Goal: Task Accomplishment & Management: Manage account settings

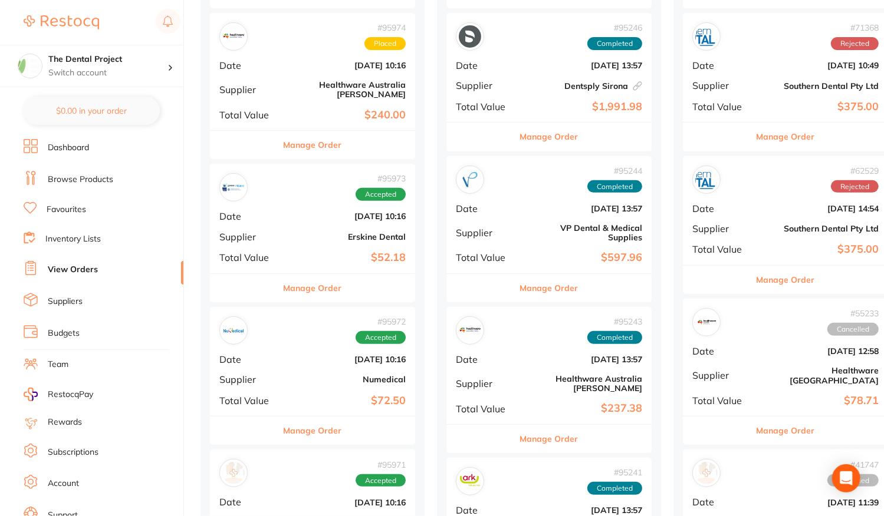
scroll to position [472, 0]
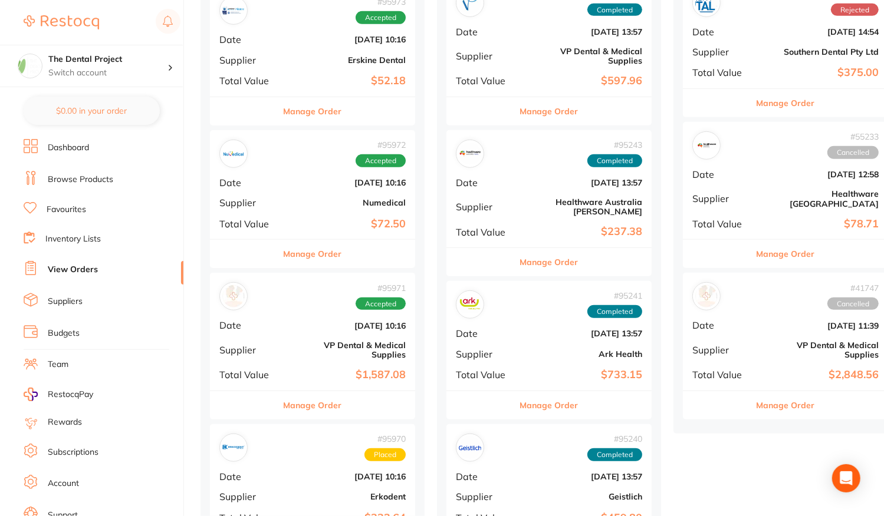
click at [297, 198] on b "Numedical" at bounding box center [347, 202] width 118 height 9
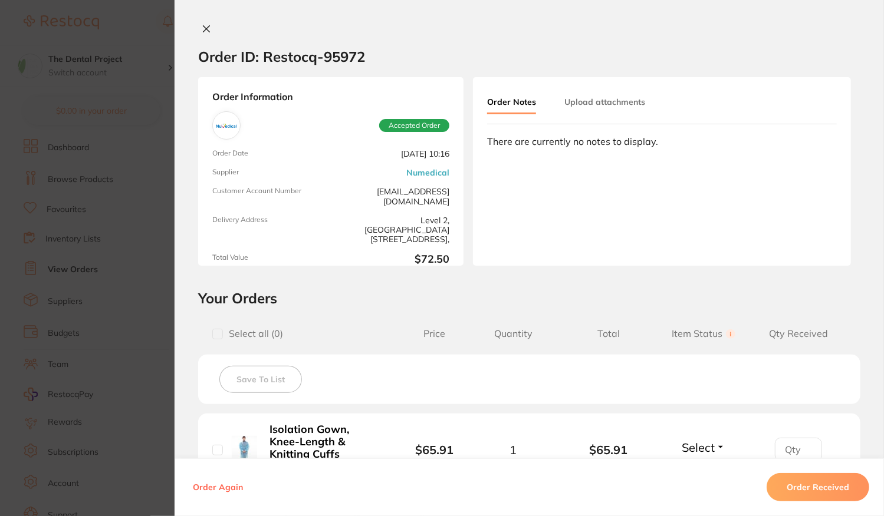
click at [203, 30] on icon at bounding box center [206, 28] width 9 height 9
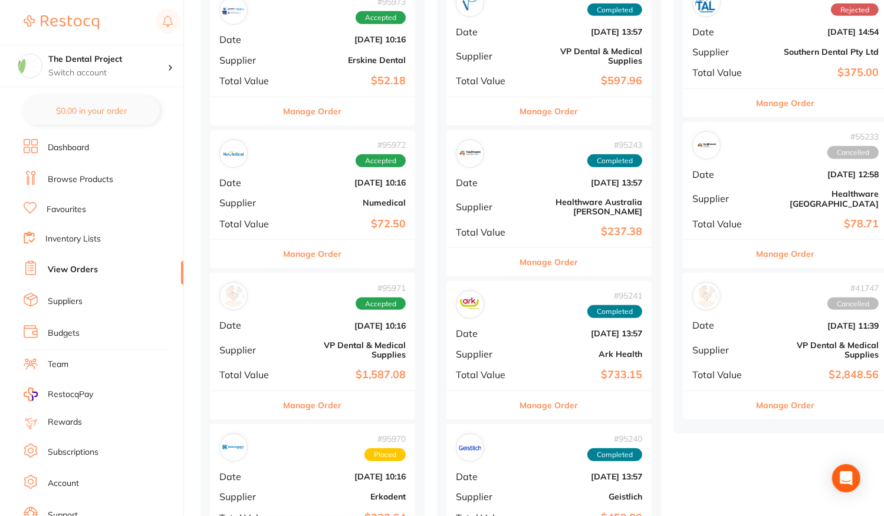
click at [73, 207] on link "Favourites" at bounding box center [66, 210] width 39 height 12
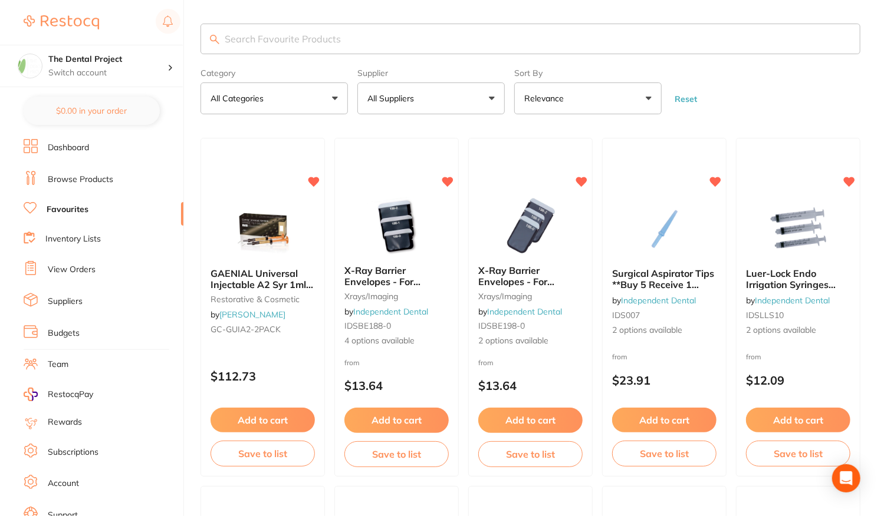
click at [249, 37] on input "search" at bounding box center [530, 39] width 660 height 31
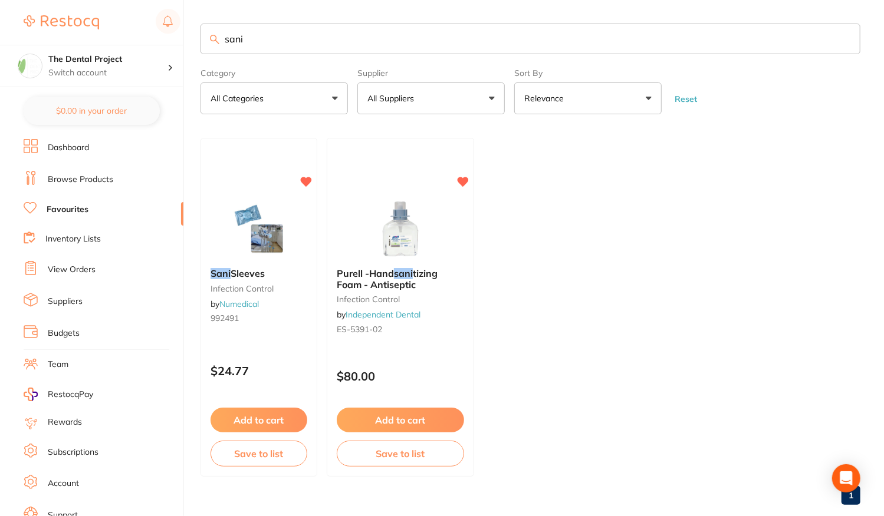
type input "sani"
click at [67, 275] on li "View Orders" at bounding box center [104, 270] width 160 height 18
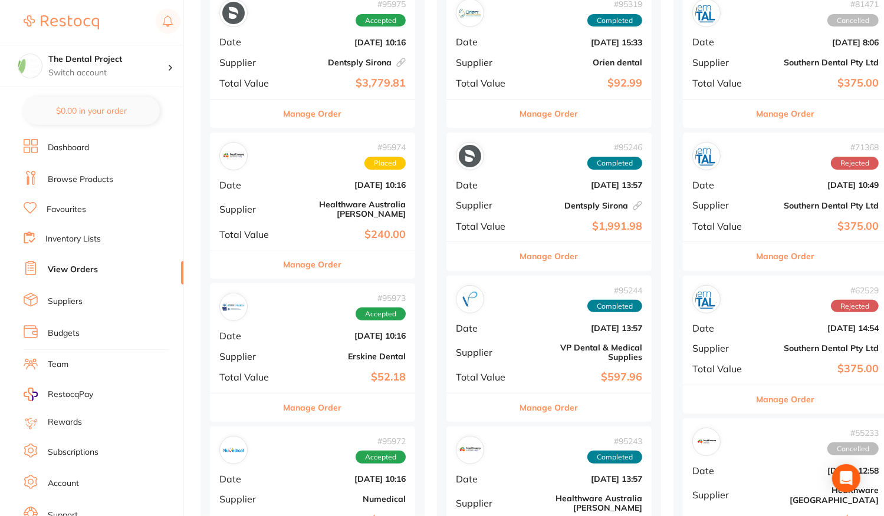
scroll to position [177, 0]
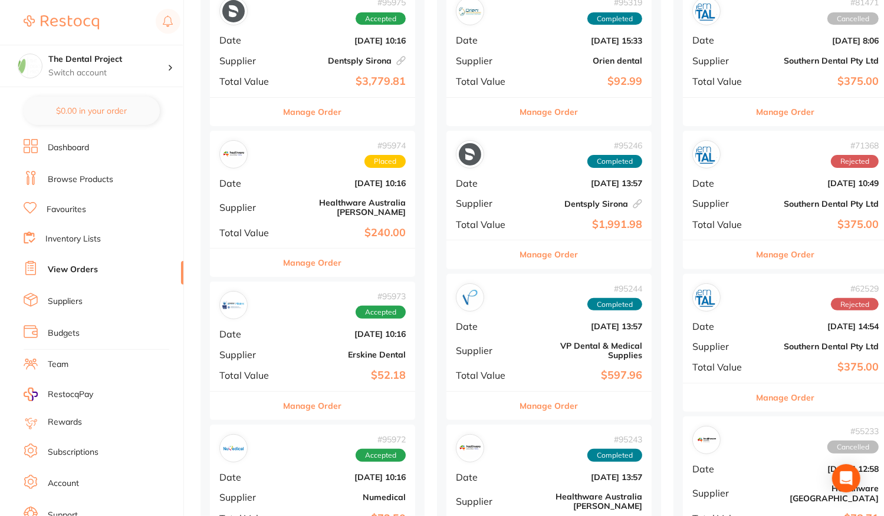
click at [283, 196] on div "# 95974 Placed Date [DATE] 10:16 Supplier Healthware [GEOGRAPHIC_DATA] [PERSON_…" at bounding box center [312, 189] width 205 height 117
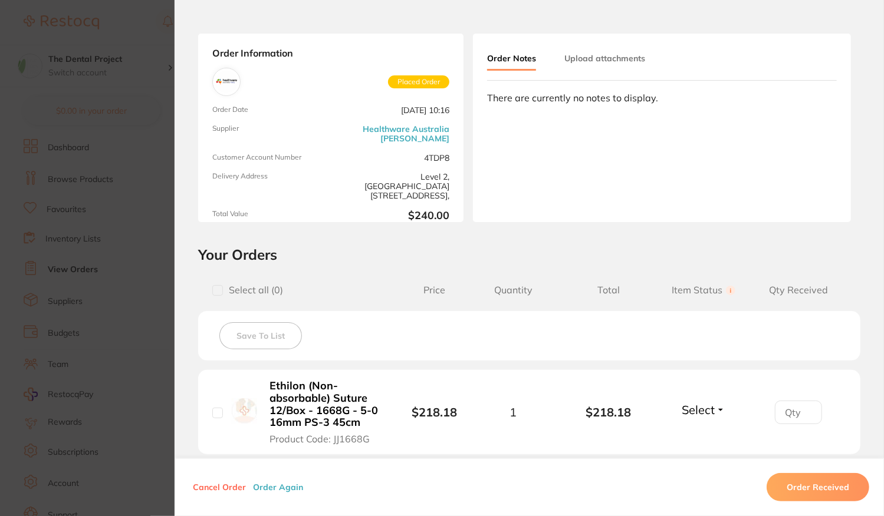
scroll to position [177, 0]
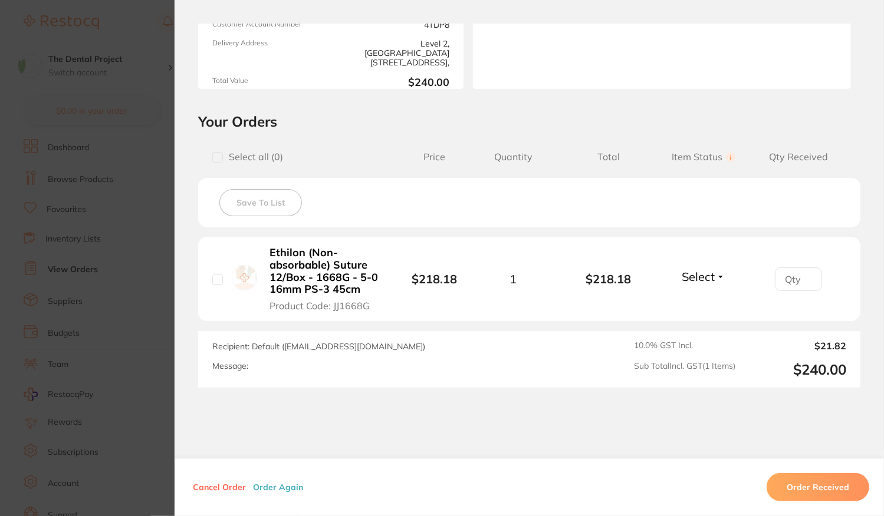
click at [130, 176] on section "Order ID: Restocq- 95974 Order Information Placed Order Order Date [DATE] 10:16…" at bounding box center [442, 258] width 884 height 516
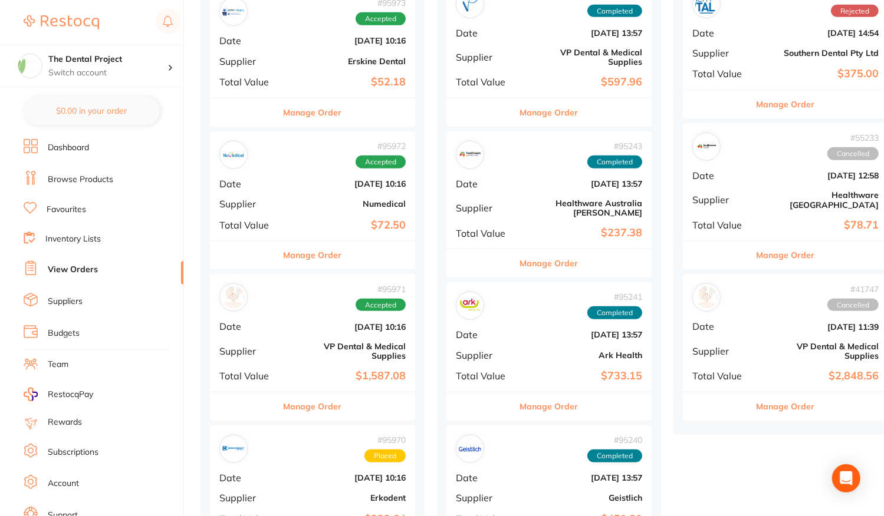
scroll to position [472, 0]
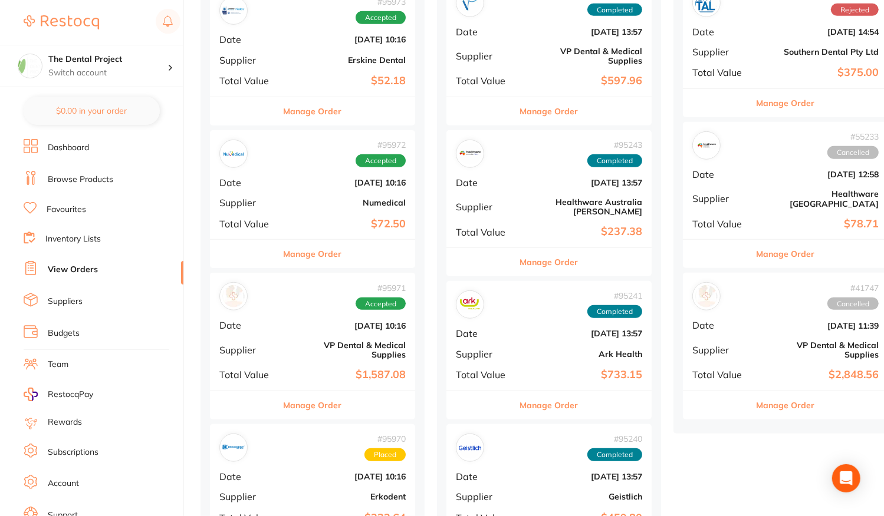
click at [309, 321] on b "[DATE] 10:16" at bounding box center [347, 325] width 118 height 9
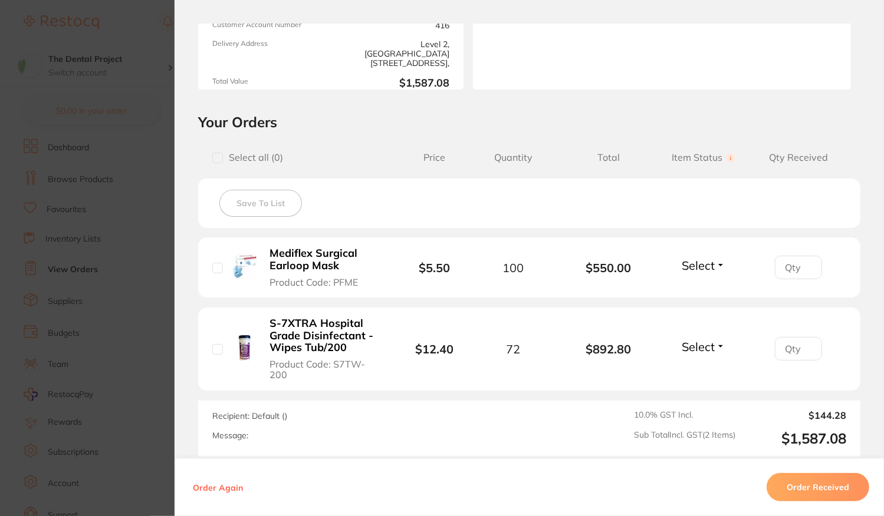
scroll to position [236, 0]
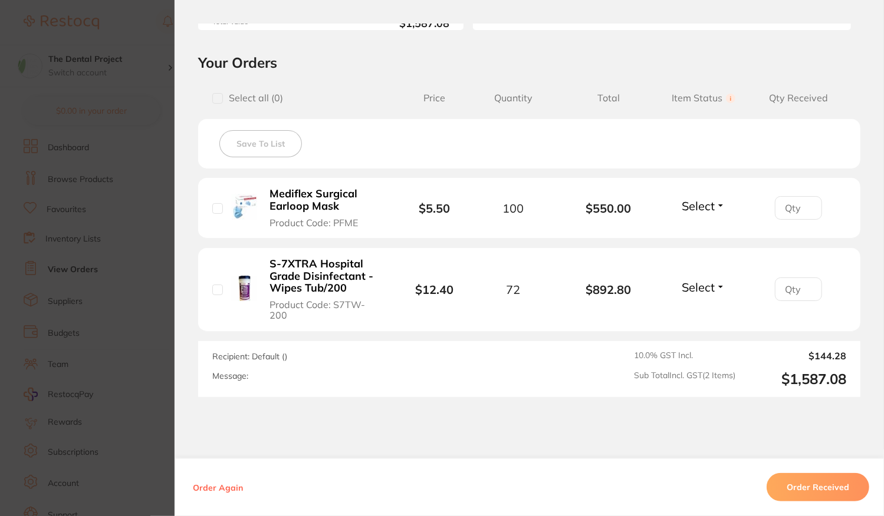
click at [794, 482] on button "Order Received" at bounding box center [817, 487] width 103 height 28
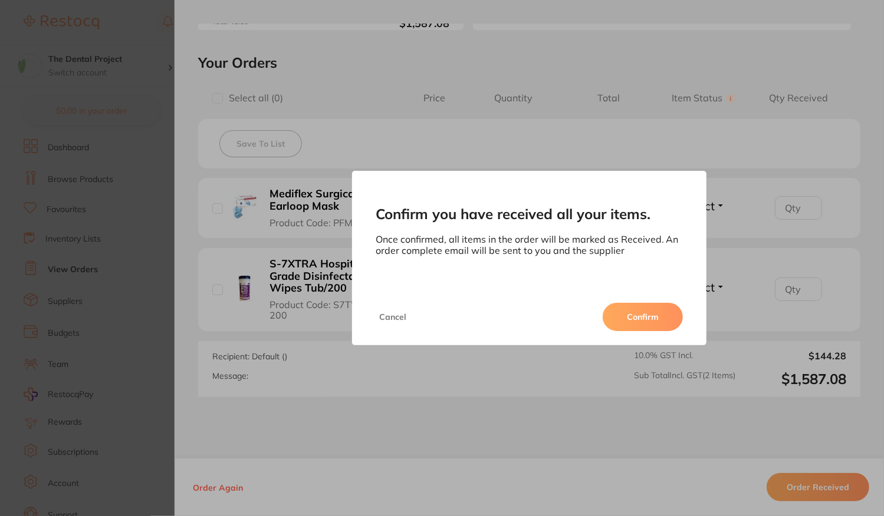
click at [652, 320] on button "Confirm" at bounding box center [642, 317] width 80 height 28
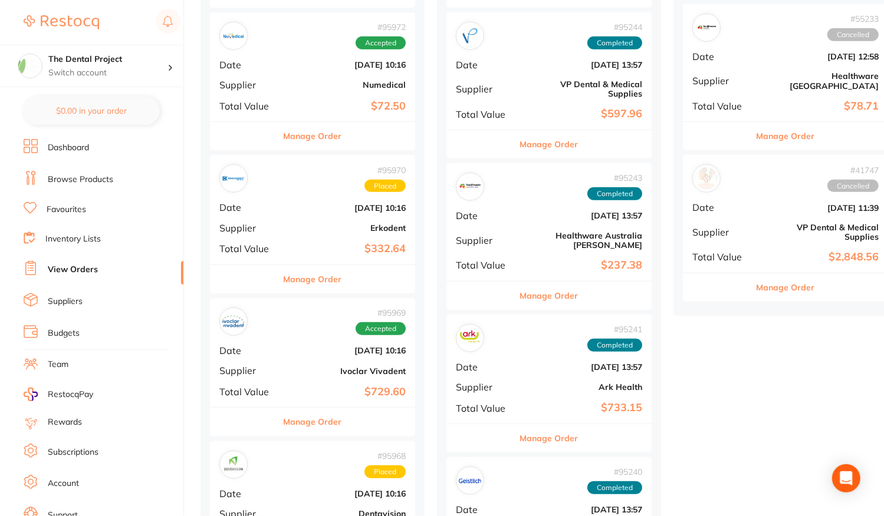
scroll to position [707, 0]
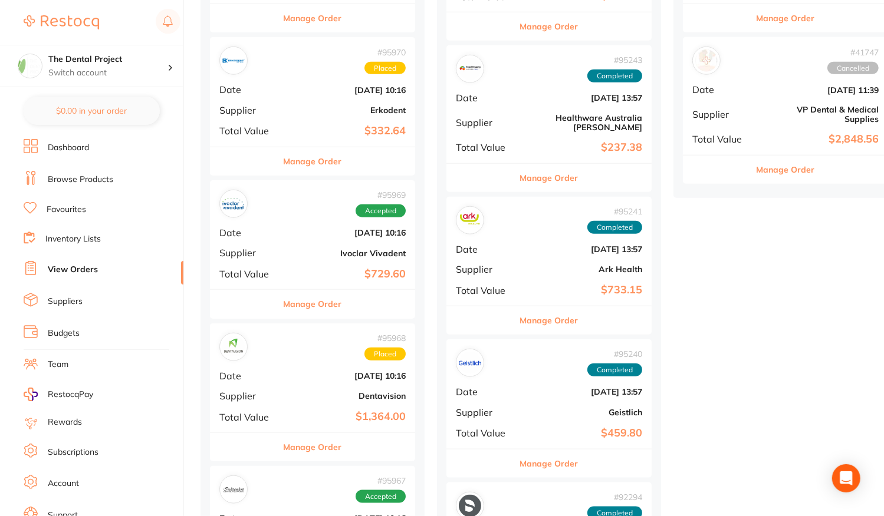
click at [317, 256] on div "# 95969 Accepted Date [DATE] 10:16 Supplier Ivoclar Vivadent Total Value $729.60" at bounding box center [312, 234] width 205 height 109
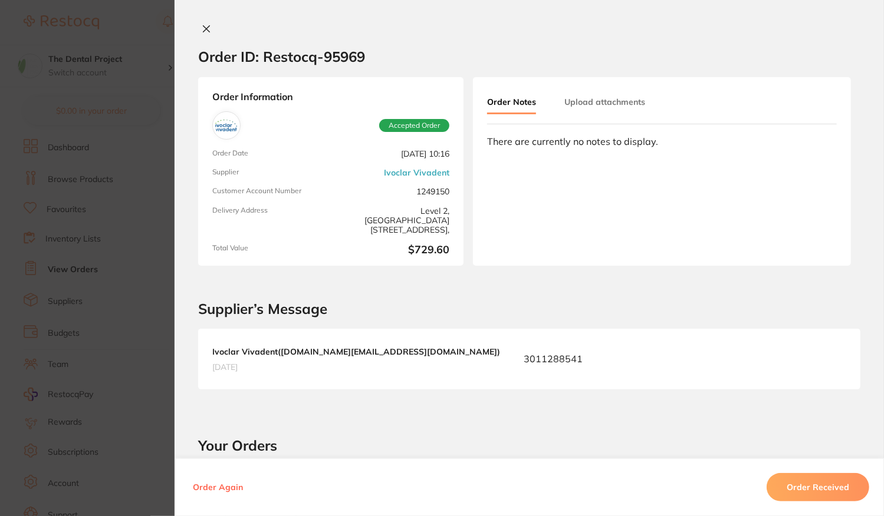
click at [795, 498] on button "Order Received" at bounding box center [817, 487] width 103 height 28
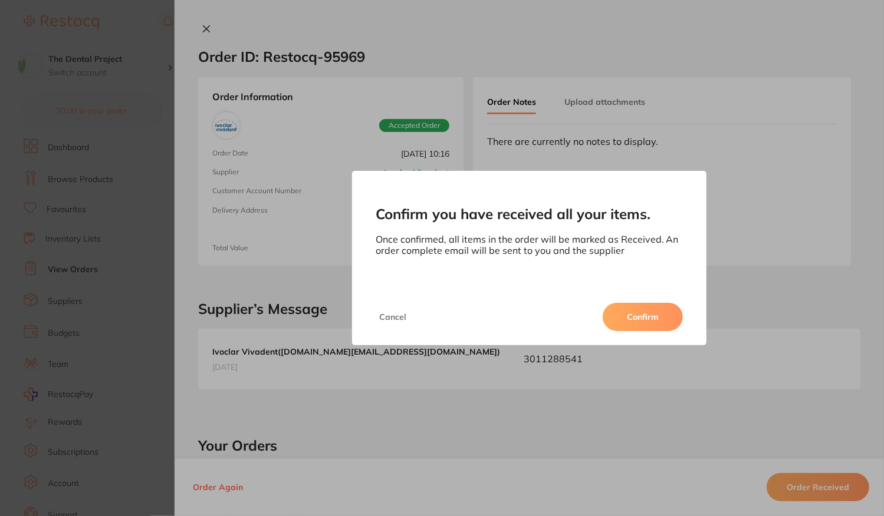
click at [624, 321] on button "Confirm" at bounding box center [642, 317] width 80 height 28
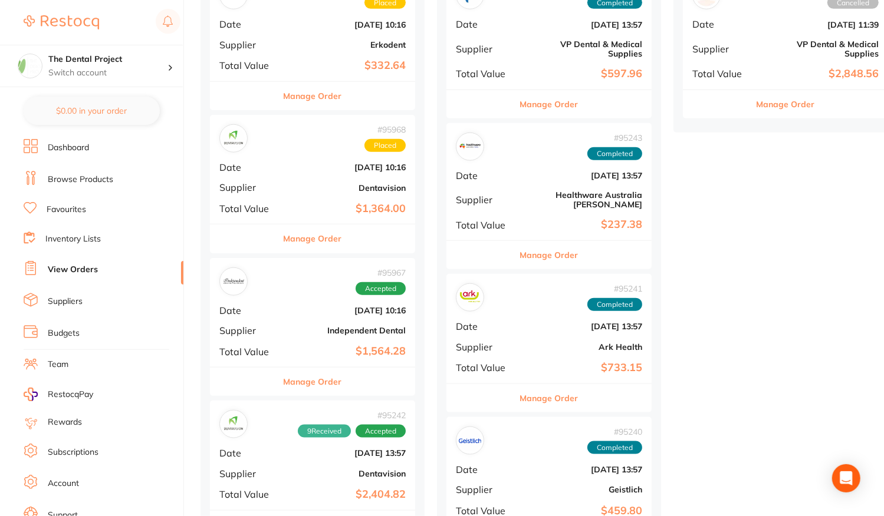
scroll to position [825, 0]
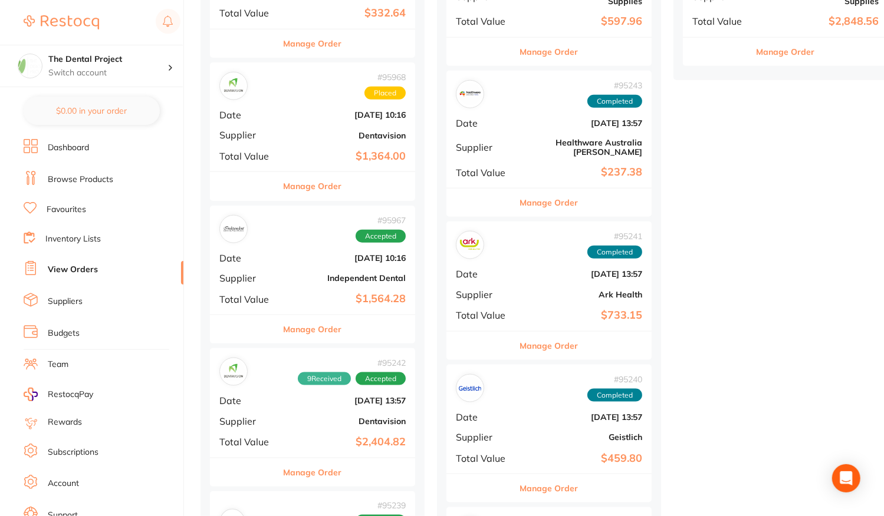
click at [278, 131] on div "# 95968 Placed Date [DATE] 10:16 Supplier Dentavision Total Value $1,364.00" at bounding box center [312, 116] width 205 height 109
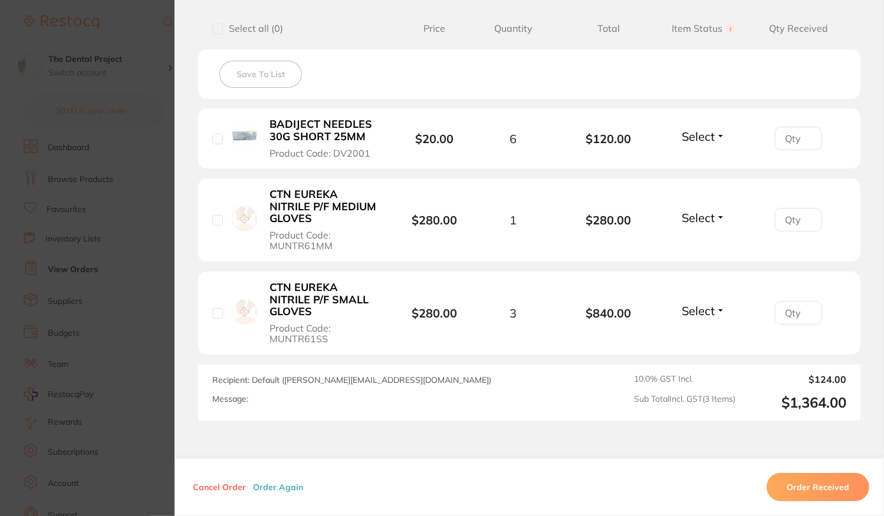
scroll to position [354, 0]
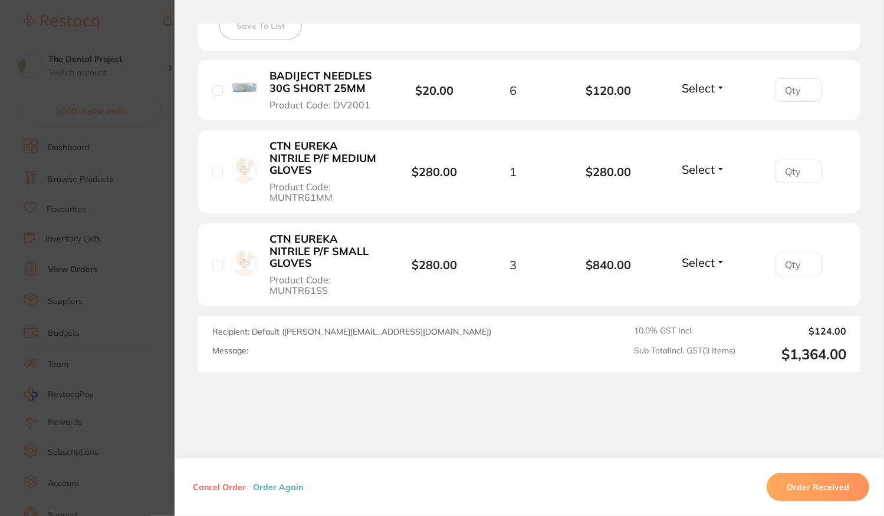
click at [108, 220] on section "Order ID: Restocq- 95968 Order Information Placed Order Order Date [DATE] 10:16…" at bounding box center [442, 258] width 884 height 516
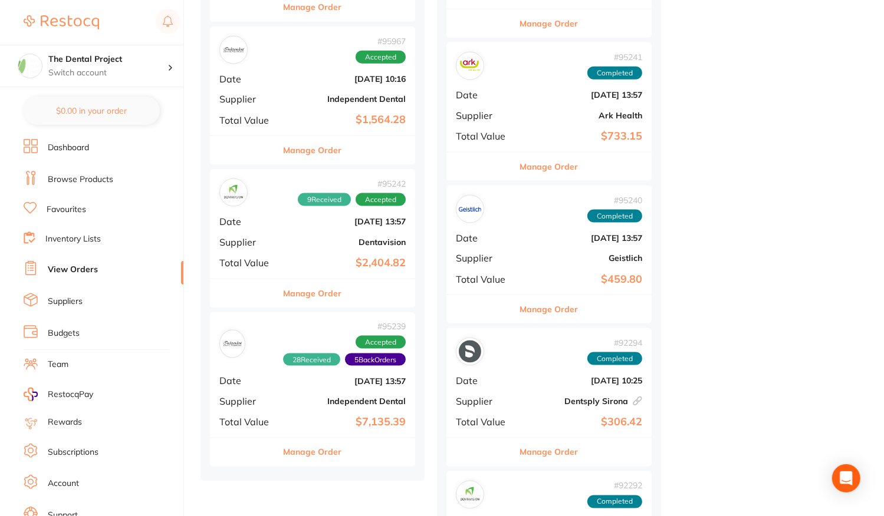
scroll to position [1002, 0]
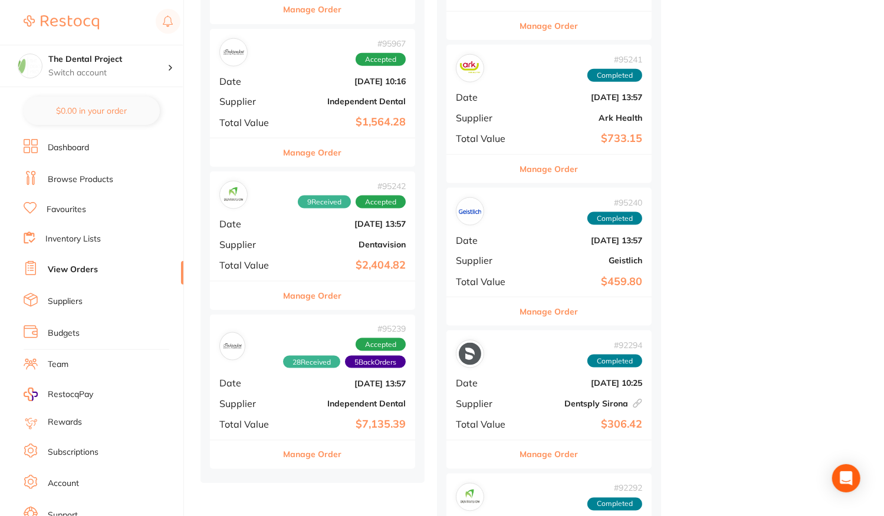
click at [298, 241] on div "# 95242 9 Received Accepted Date [DATE] 13:57 Supplier Dentavision Total Value …" at bounding box center [312, 226] width 205 height 109
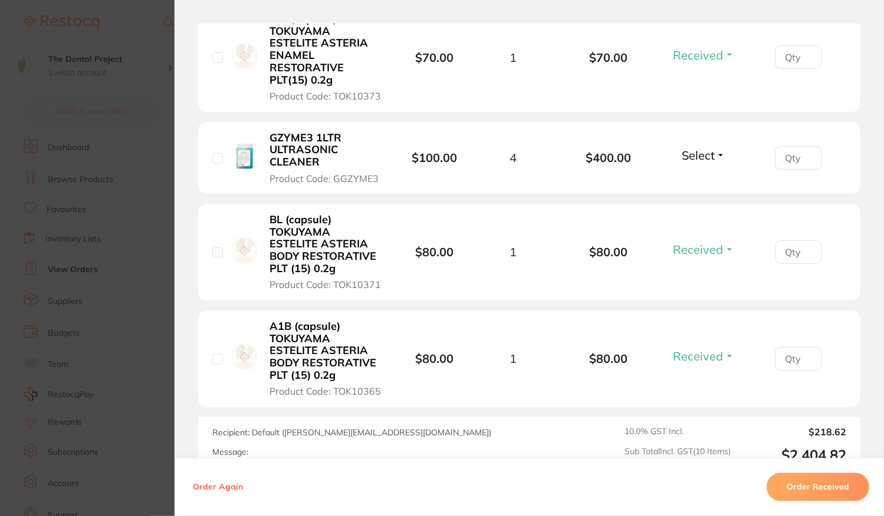
scroll to position [1002, 0]
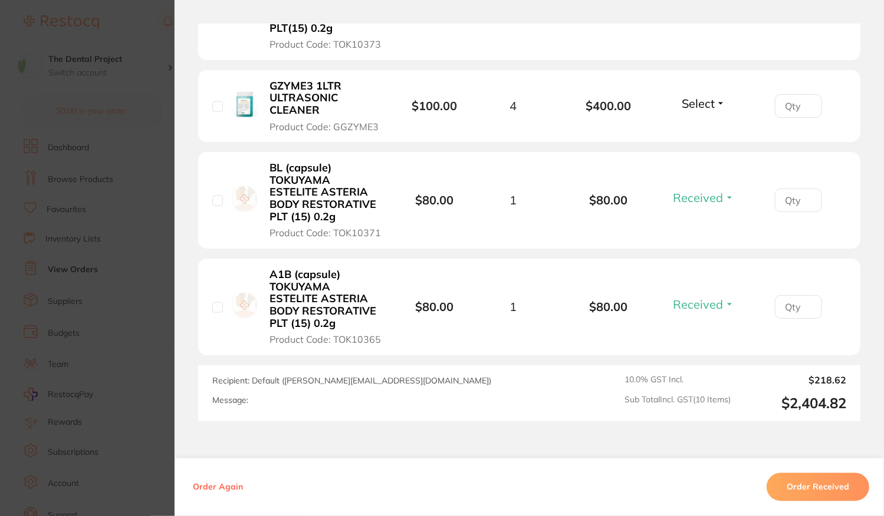
click at [700, 96] on span "Select" at bounding box center [697, 103] width 33 height 15
click at [700, 124] on span "Received" at bounding box center [704, 128] width 30 height 9
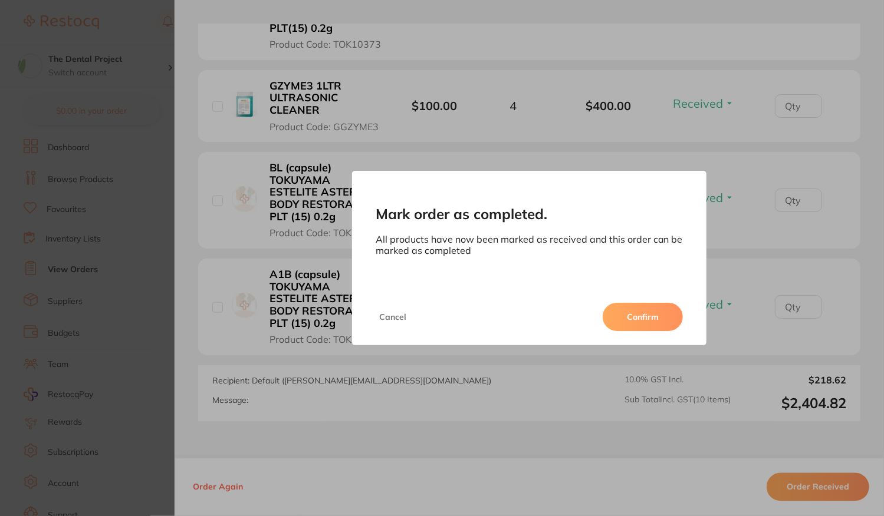
click at [381, 313] on button "Cancel" at bounding box center [393, 317] width 34 height 28
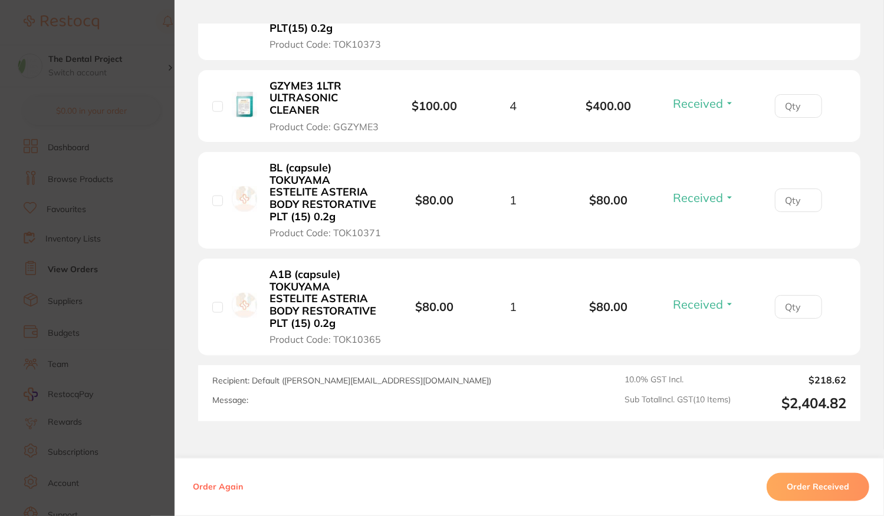
click at [691, 96] on span "Received" at bounding box center [698, 103] width 50 height 15
click at [712, 143] on span "Back Order" at bounding box center [704, 147] width 36 height 9
click at [785, 94] on input "number" at bounding box center [798, 106] width 47 height 24
type input "1"
click at [811, 482] on button "Order Received" at bounding box center [817, 487] width 103 height 28
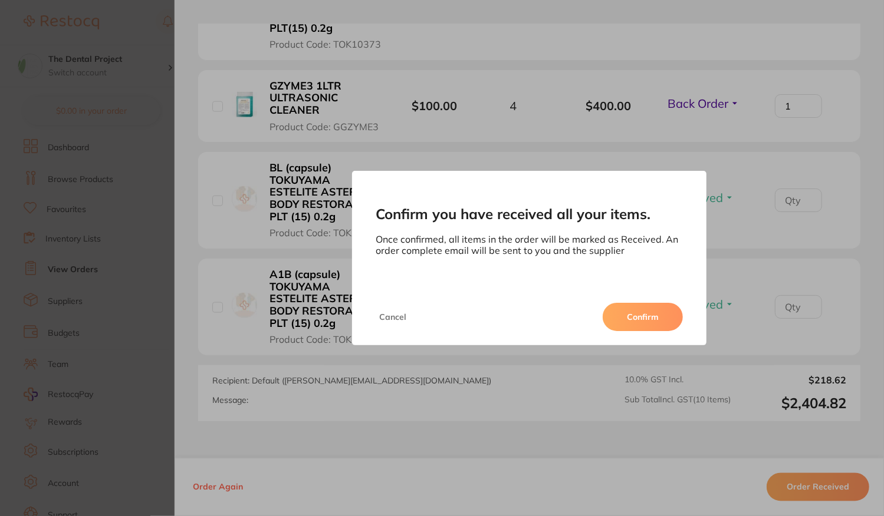
click at [639, 322] on button "Confirm" at bounding box center [642, 317] width 80 height 28
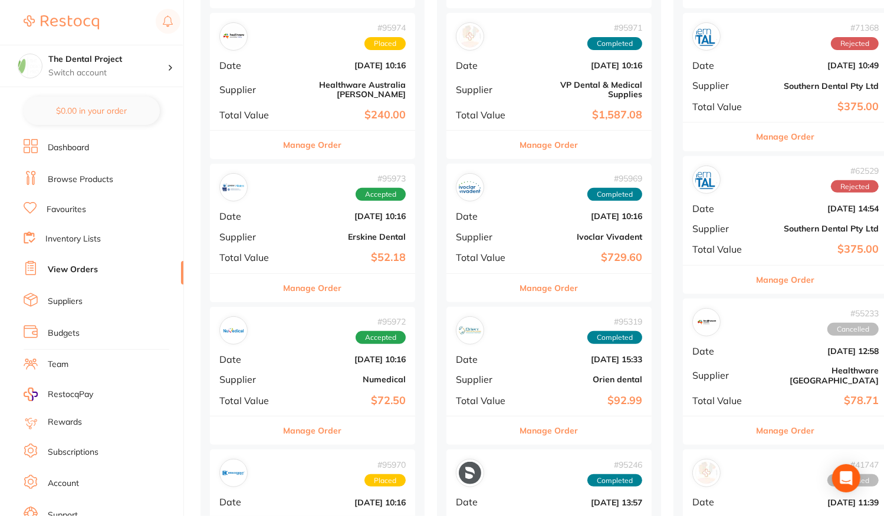
scroll to position [118, 0]
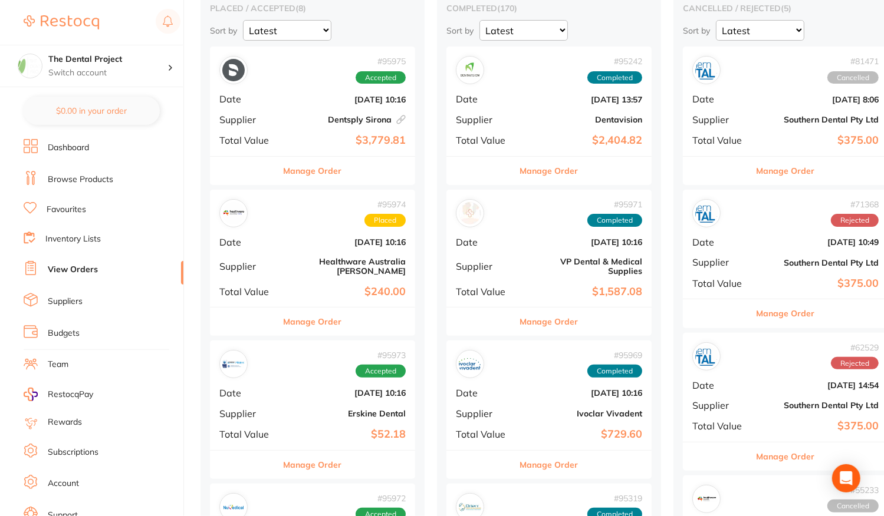
click at [312, 135] on b "$3,779.81" at bounding box center [347, 140] width 118 height 12
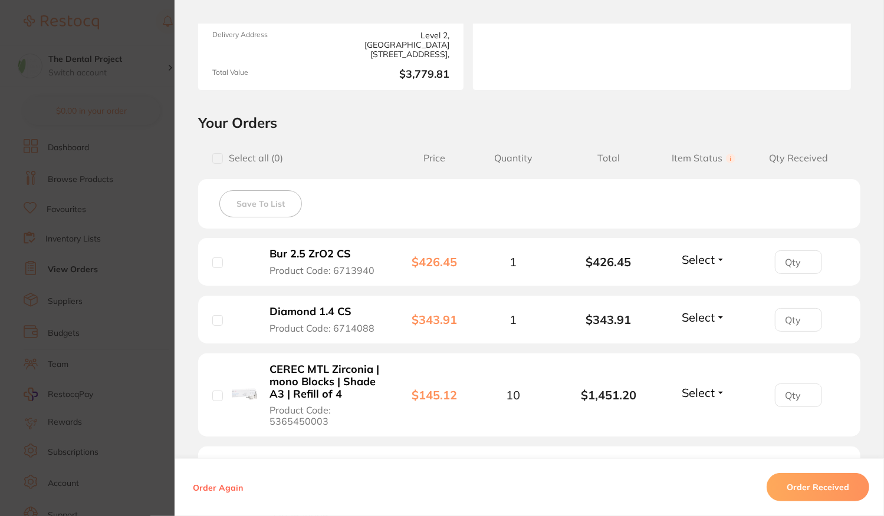
scroll to position [295, 0]
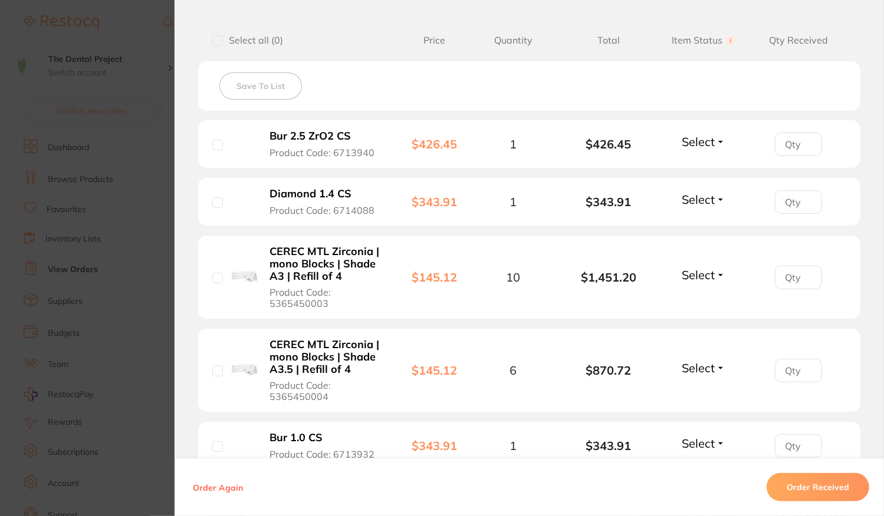
click at [140, 206] on section "Order ID: Restocq- 95975 Linked Order Order Information Accepted Order Order Da…" at bounding box center [442, 258] width 884 height 516
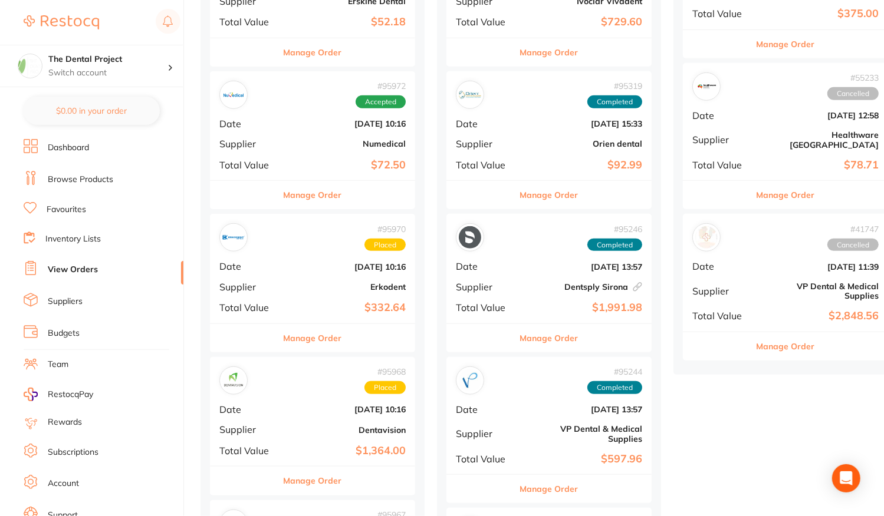
scroll to position [354, 0]
